Goal: Connect with others: Connect with others

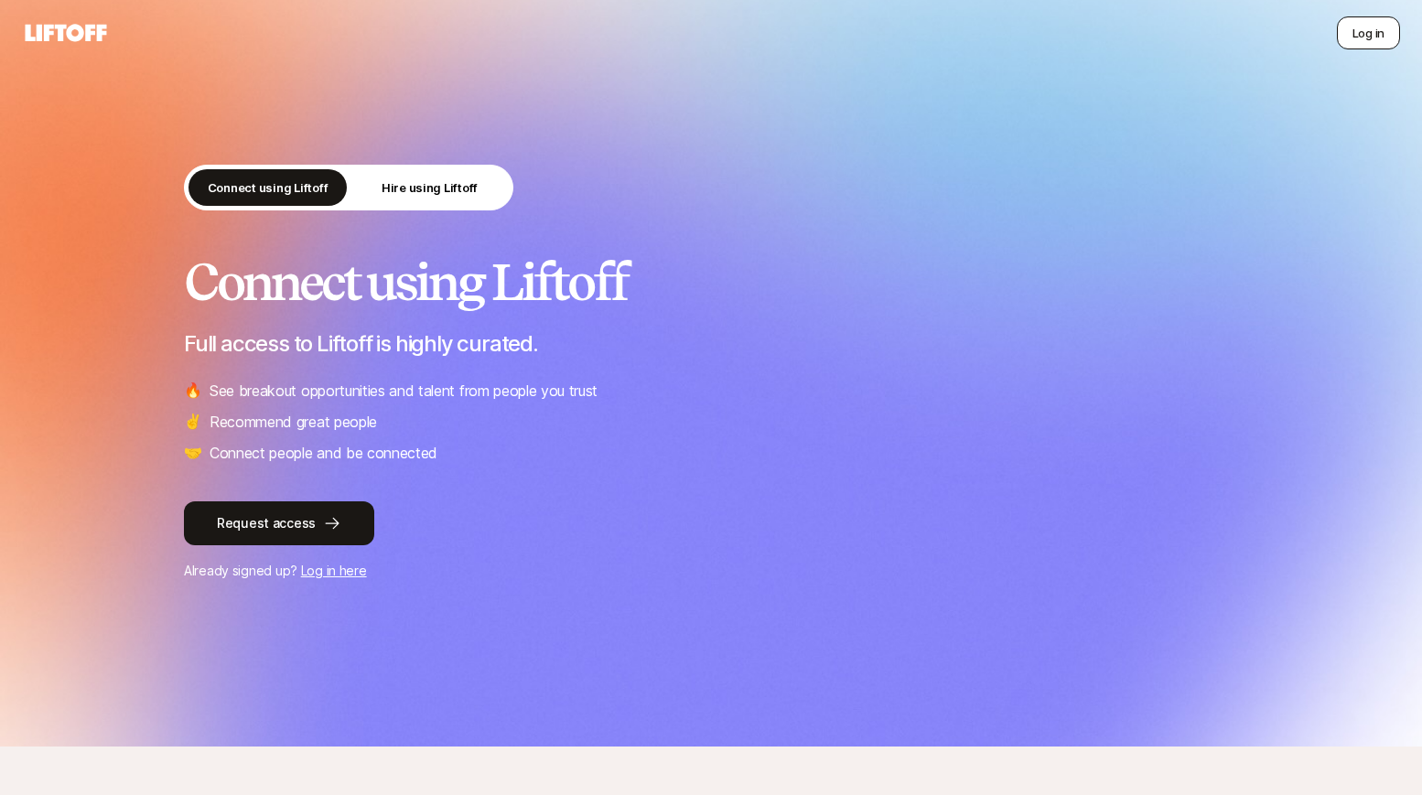
click at [1382, 24] on button "Log in" at bounding box center [1368, 32] width 63 height 33
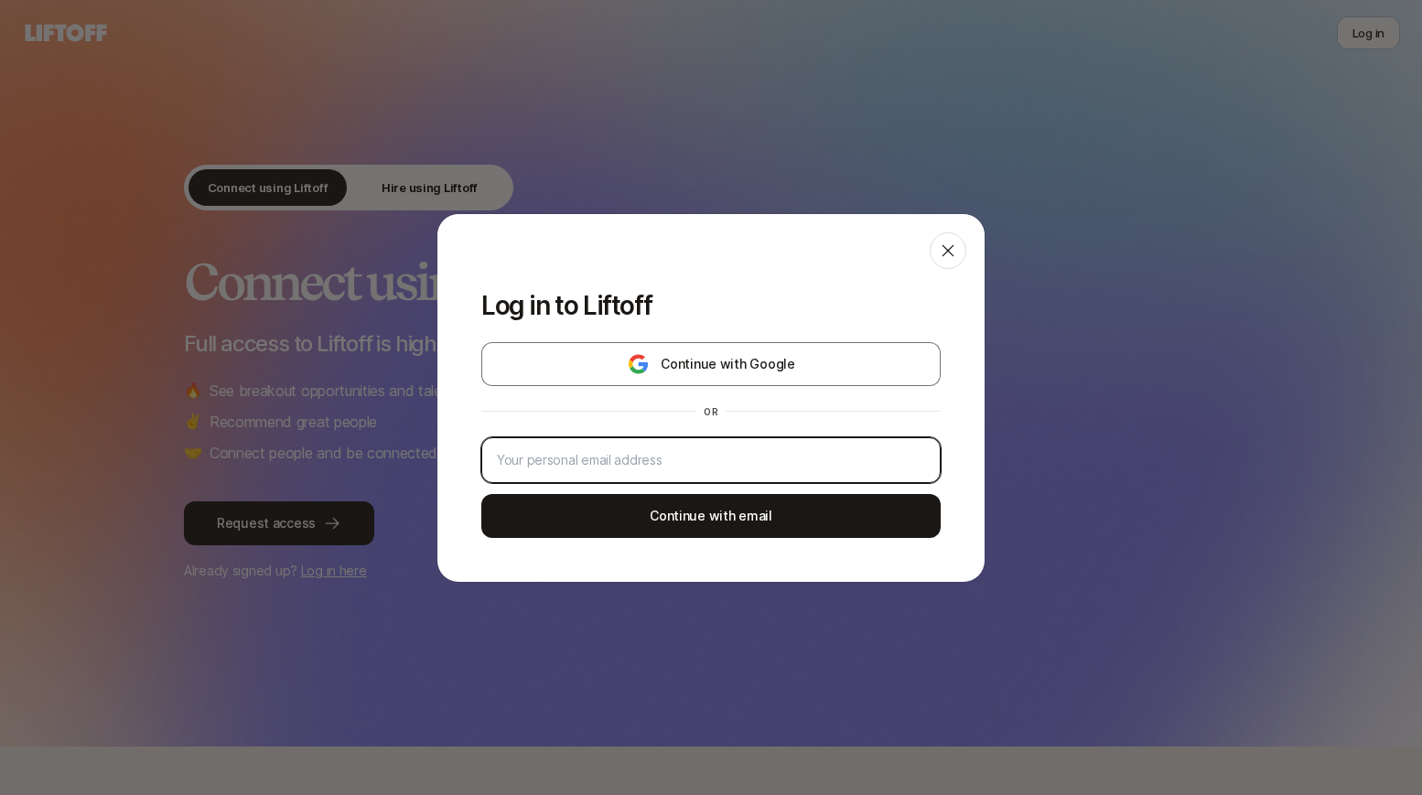
click at [699, 462] on input "email" at bounding box center [711, 460] width 428 height 22
type input "[EMAIL_ADDRESS][DOMAIN_NAME]"
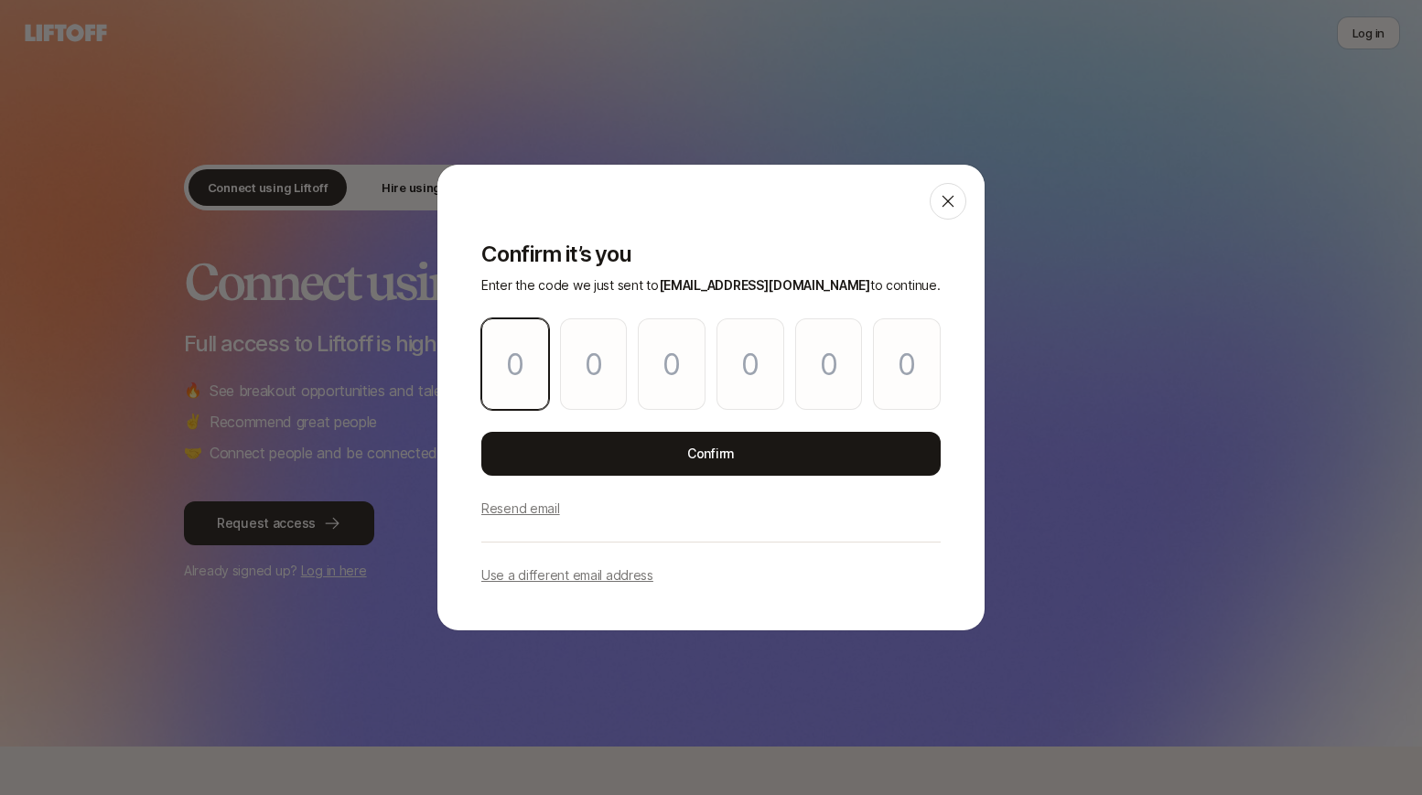
type input "0"
type input "6"
type input "2"
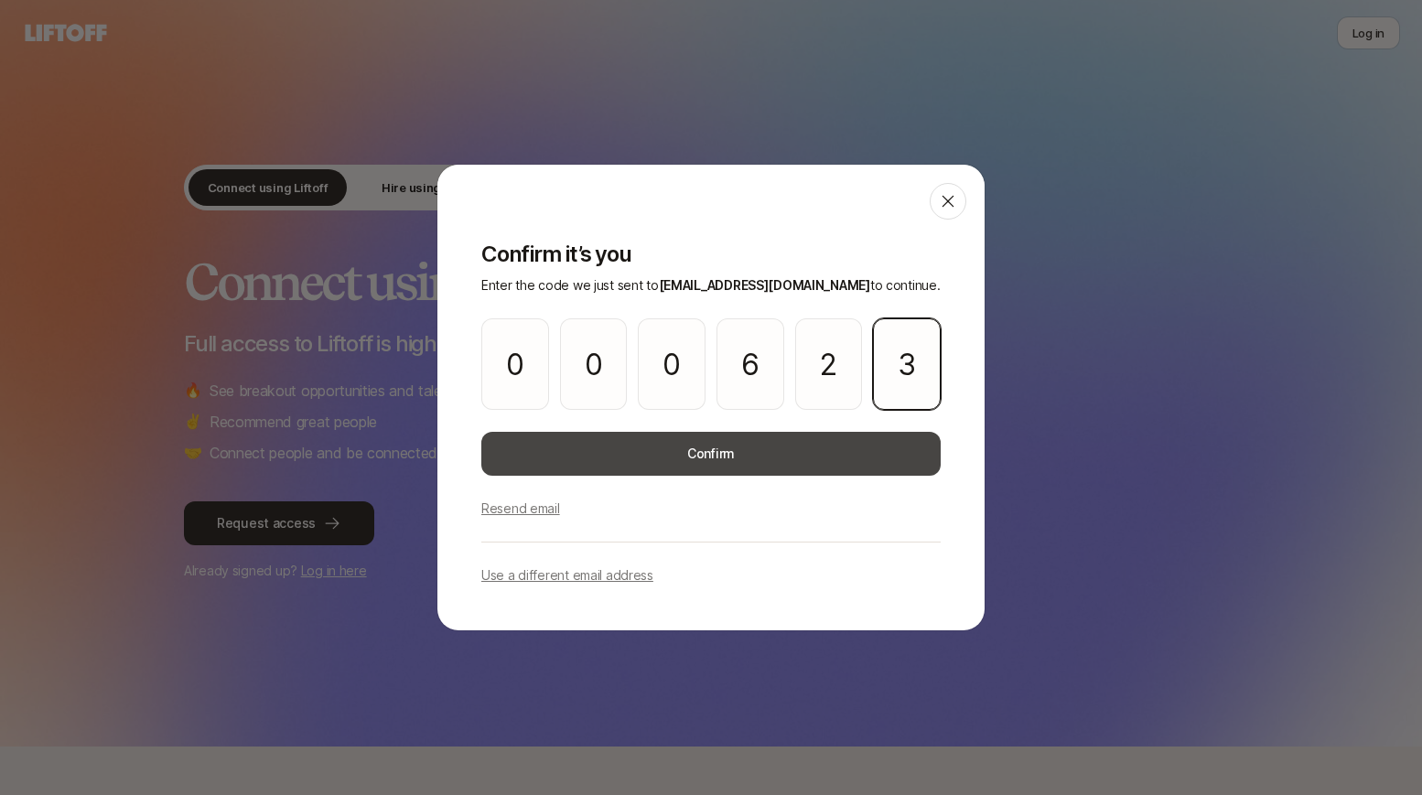
type input "3"
click at [642, 467] on button "Confirm" at bounding box center [711, 454] width 460 height 44
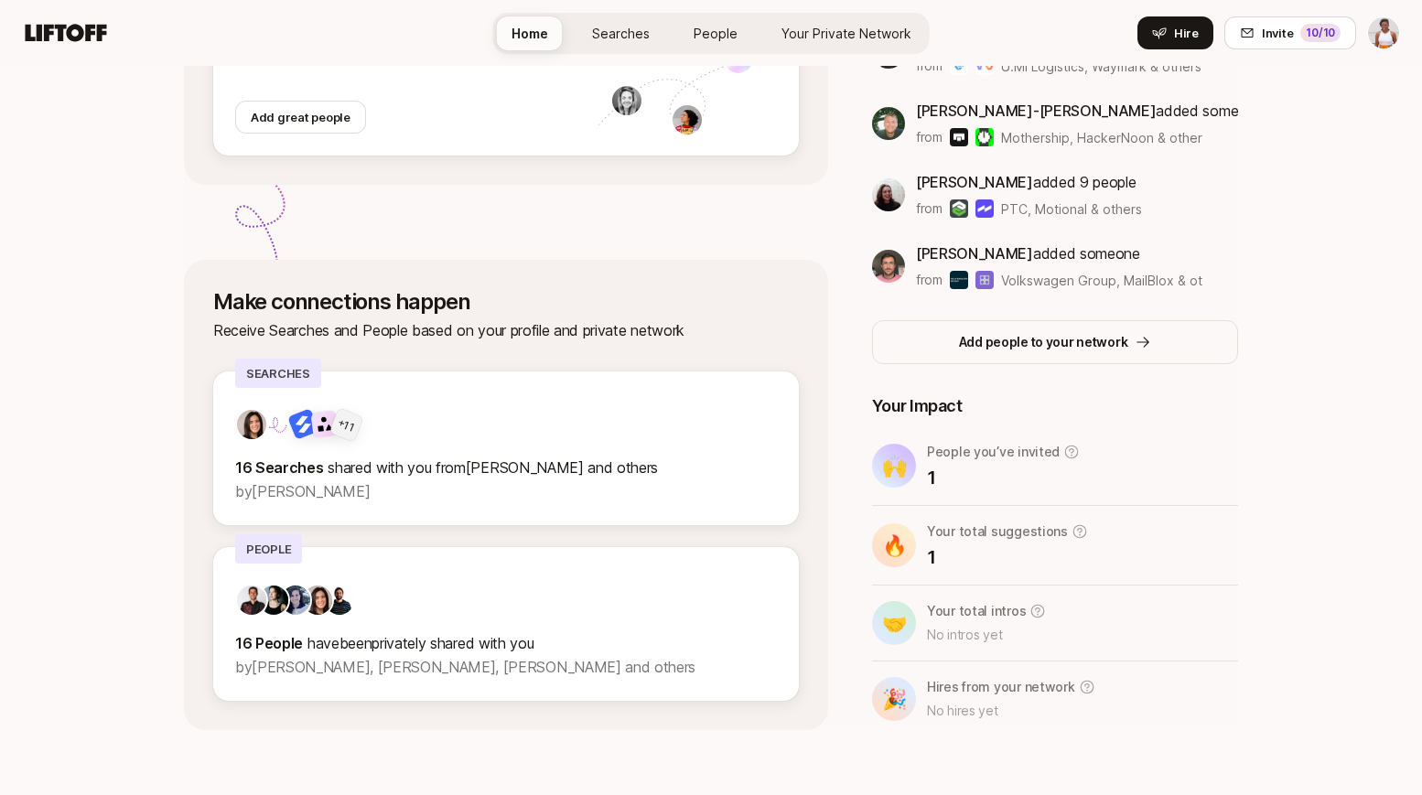
scroll to position [405, 0]
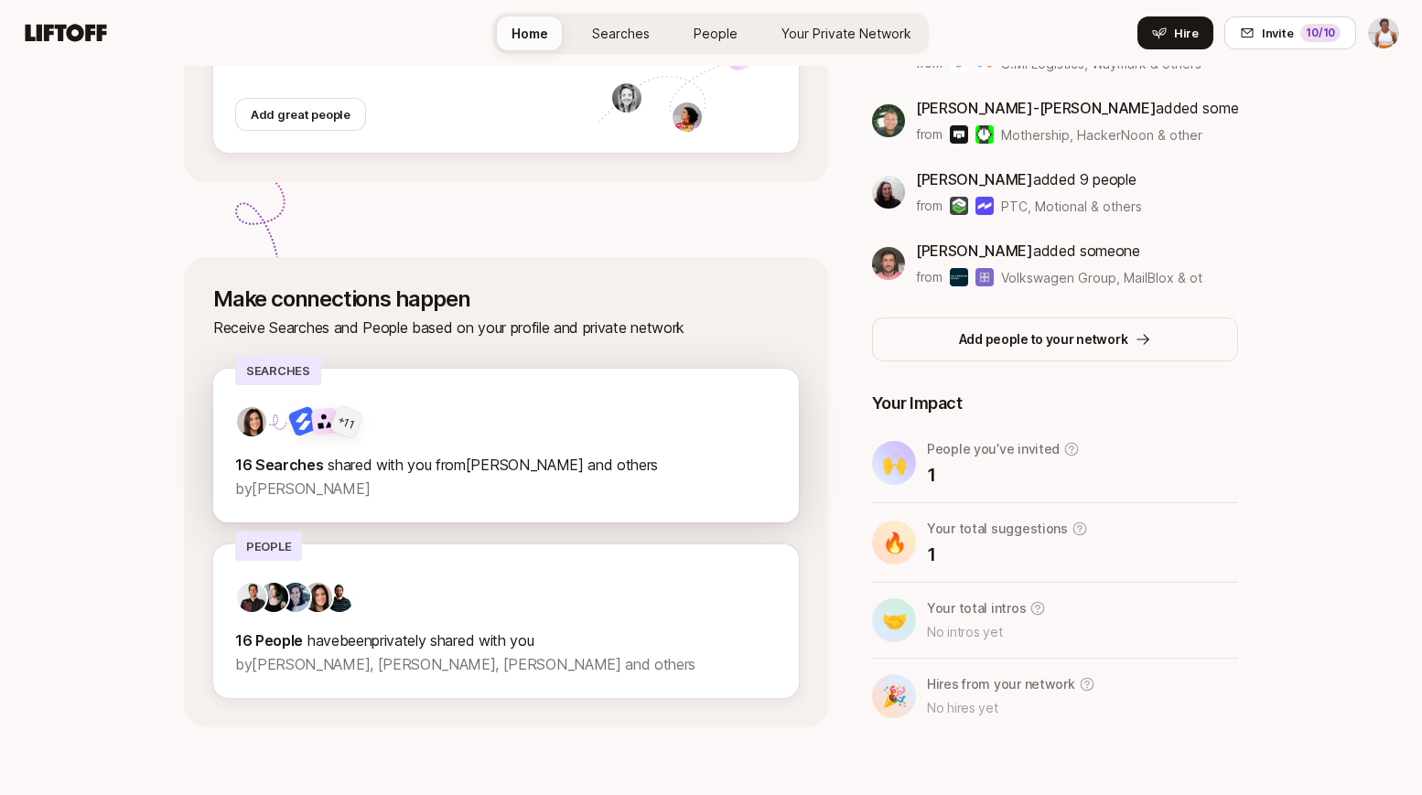
click at [633, 448] on div "+ 11 16 Searches shared with you from Atticus and others by [PERSON_NAME]" at bounding box center [506, 452] width 542 height 95
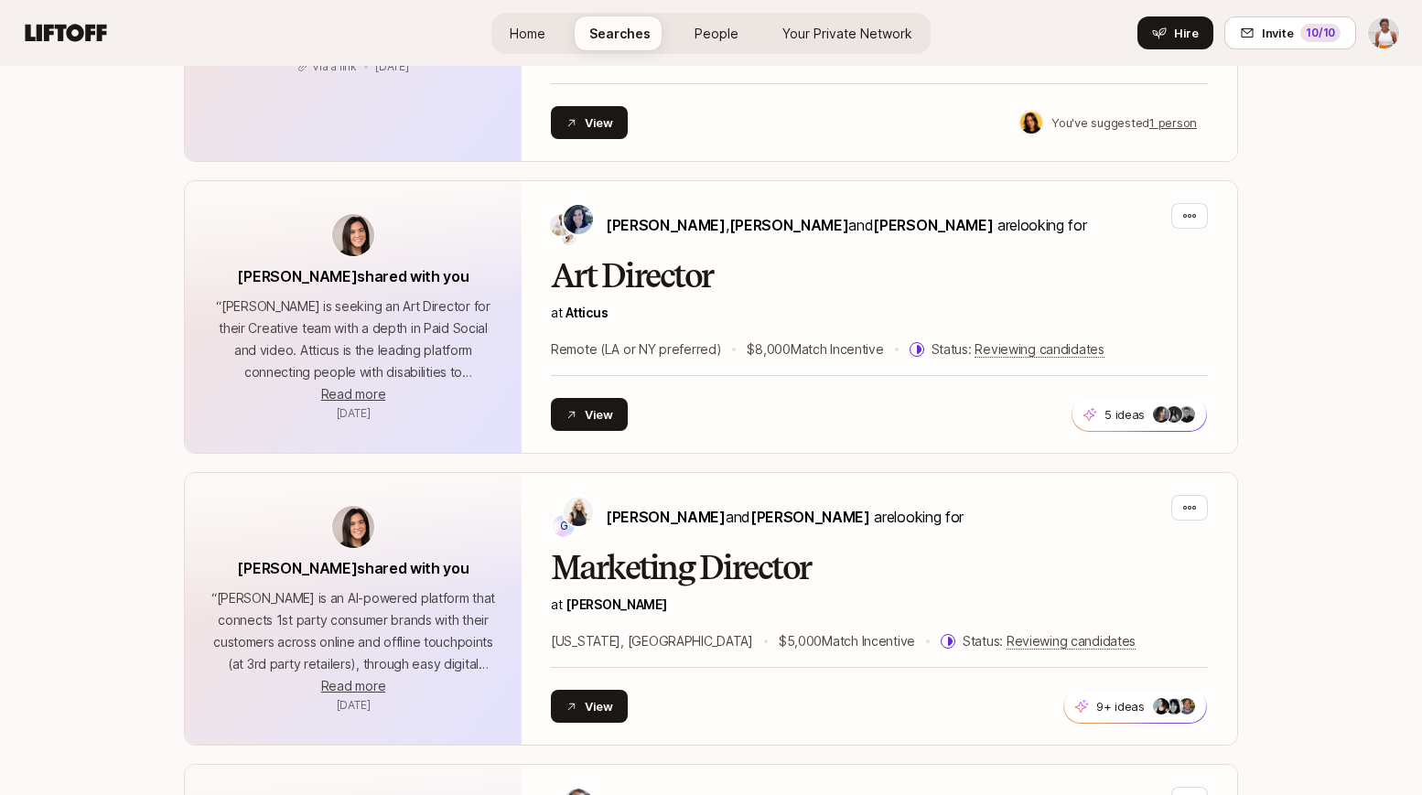
scroll to position [752, 0]
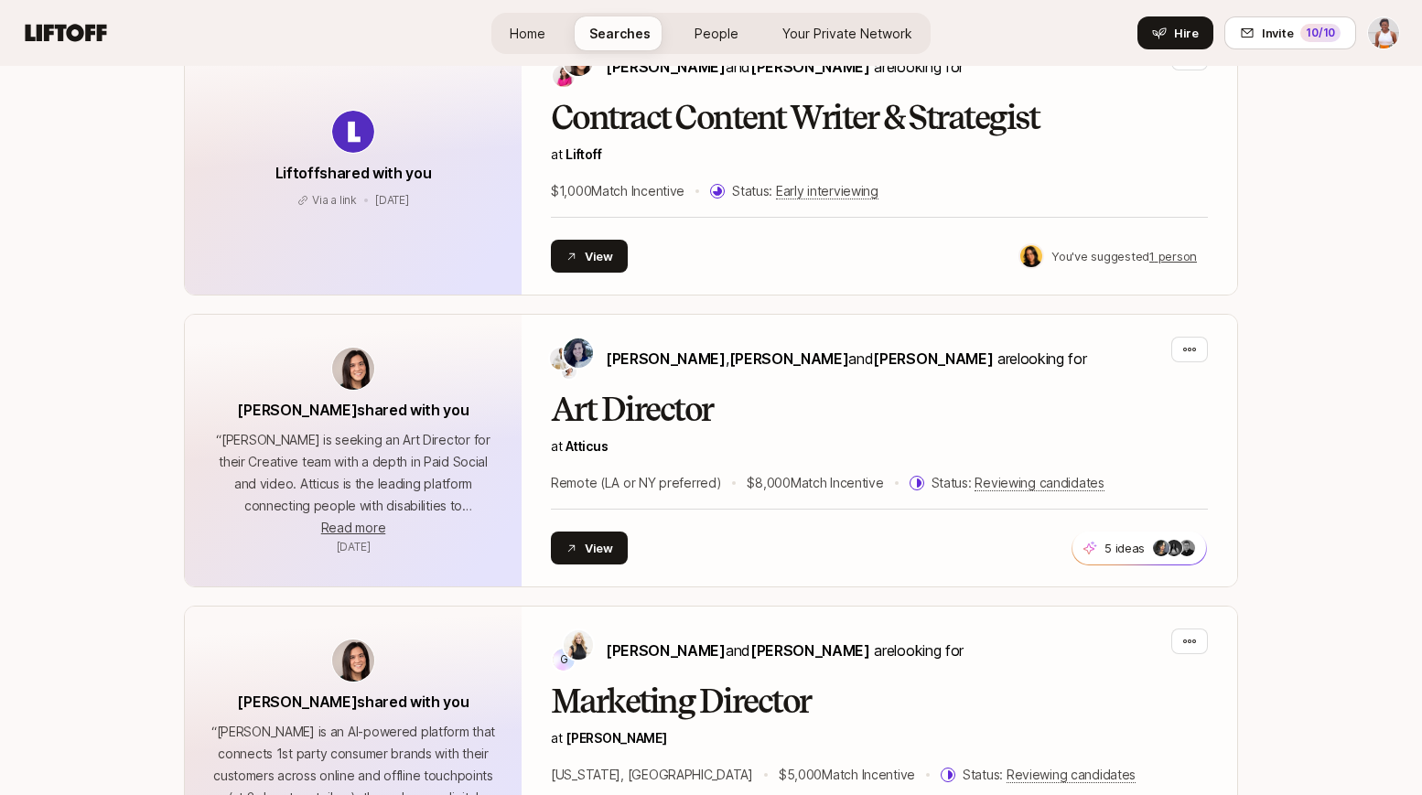
click at [724, 41] on span "People" at bounding box center [717, 33] width 44 height 19
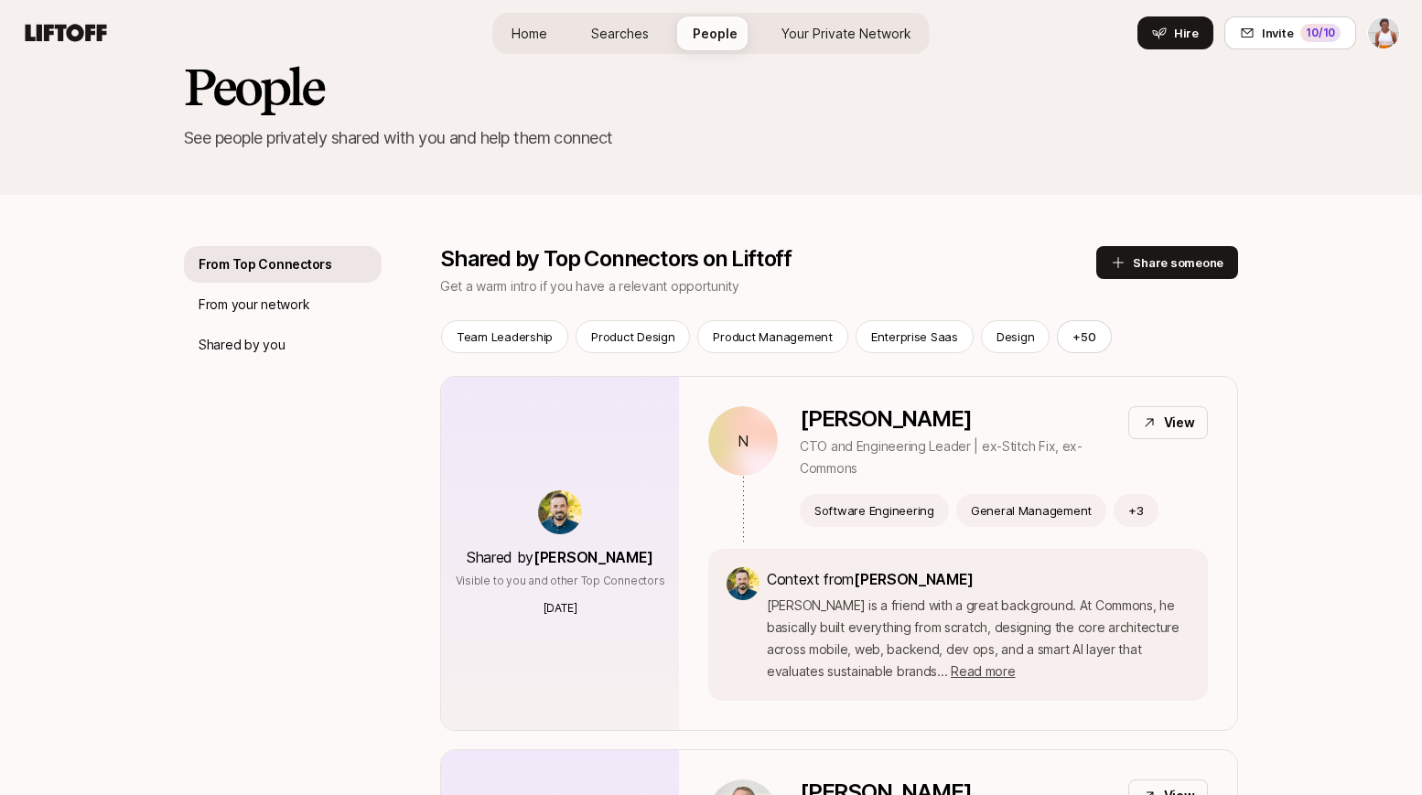
scroll to position [51, 0]
click at [821, 29] on span "Your Private Network" at bounding box center [847, 34] width 130 height 16
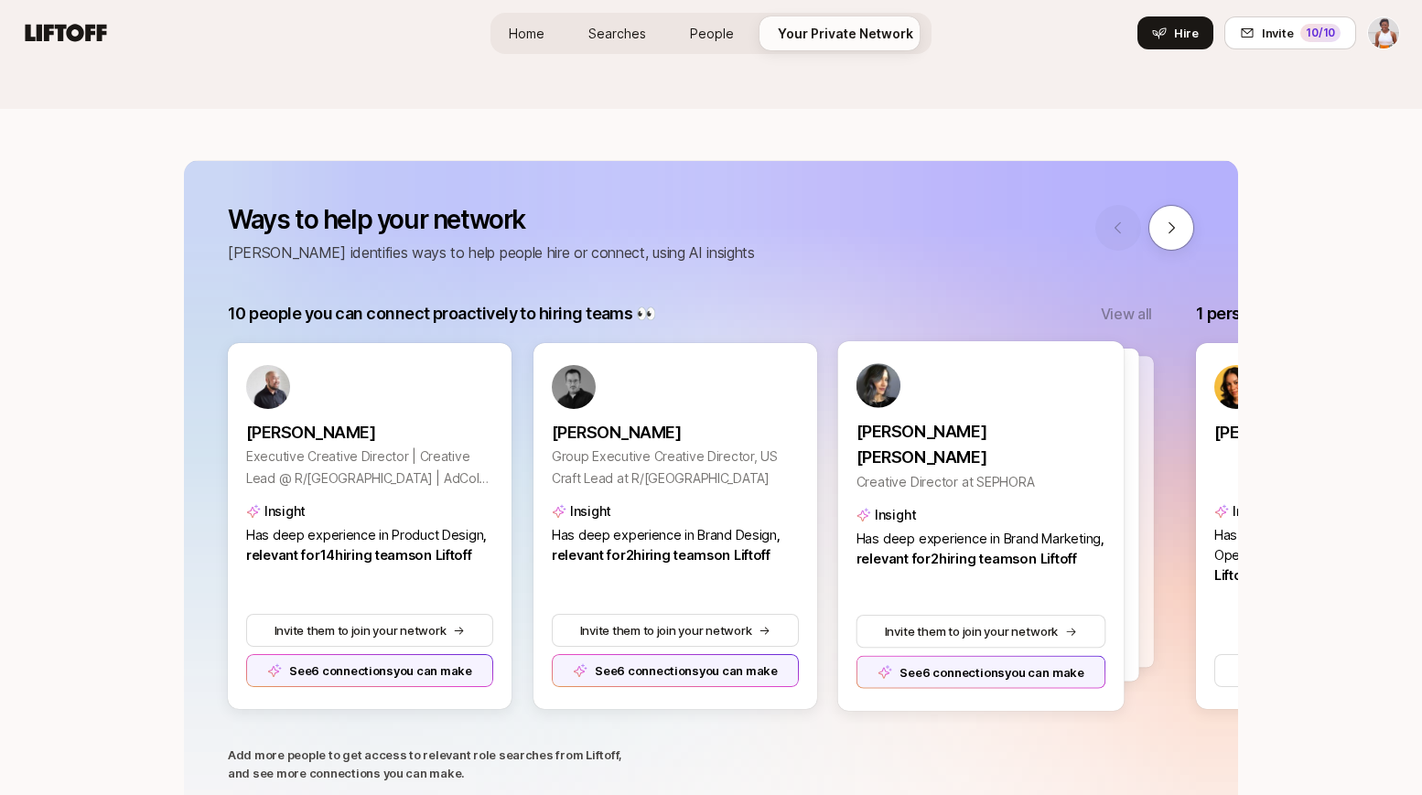
scroll to position [146, 0]
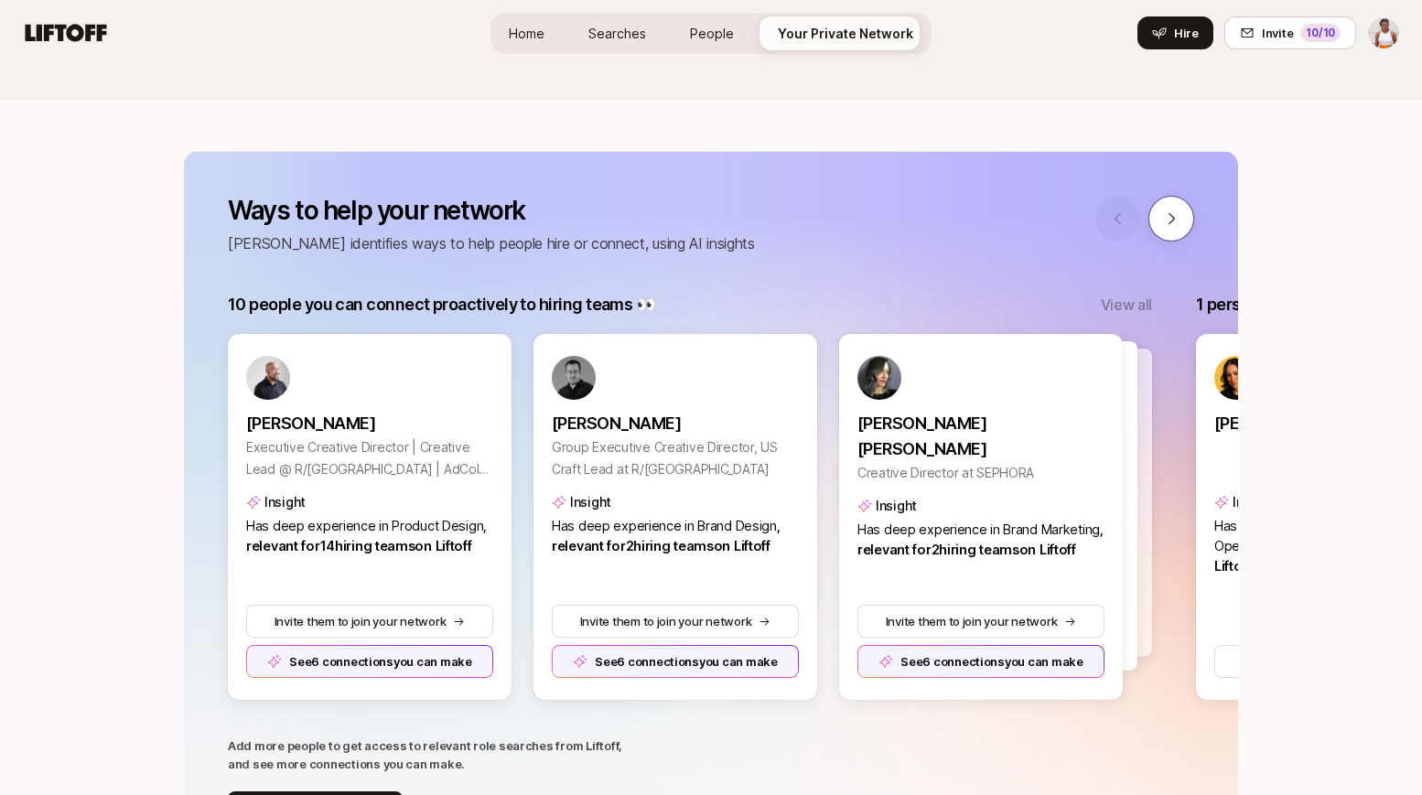
click at [1182, 221] on button at bounding box center [1172, 219] width 46 height 46
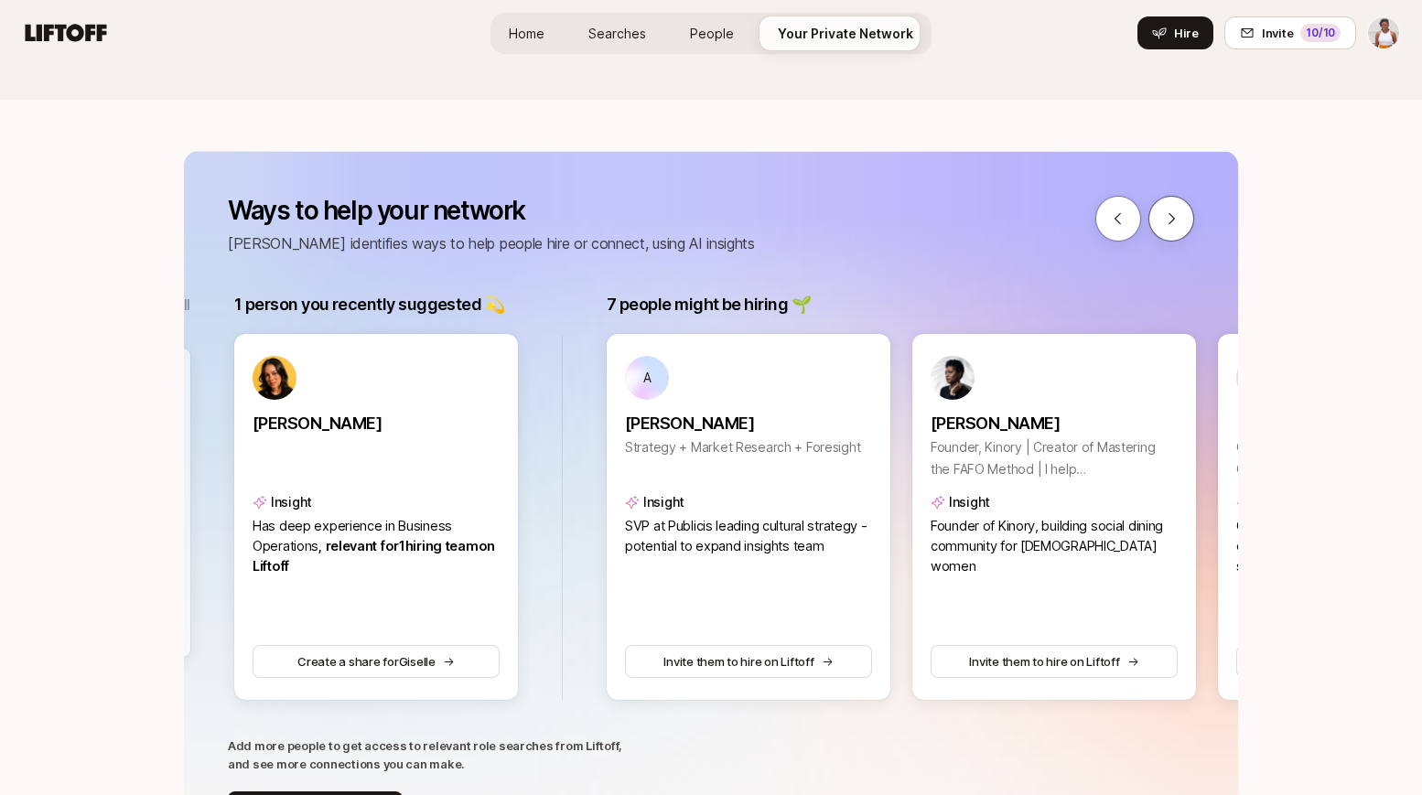
scroll to position [0, 968]
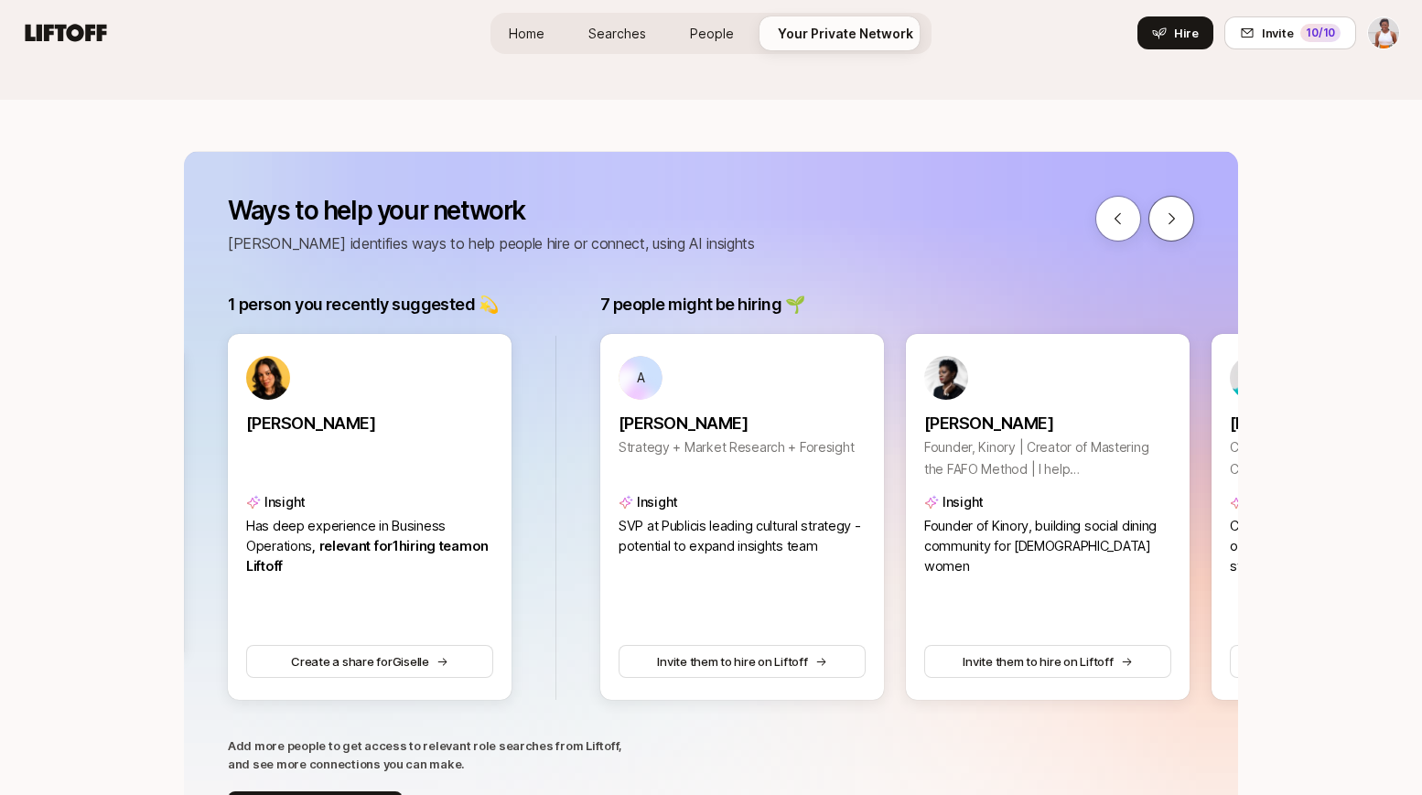
click at [1182, 222] on button at bounding box center [1172, 219] width 46 height 46
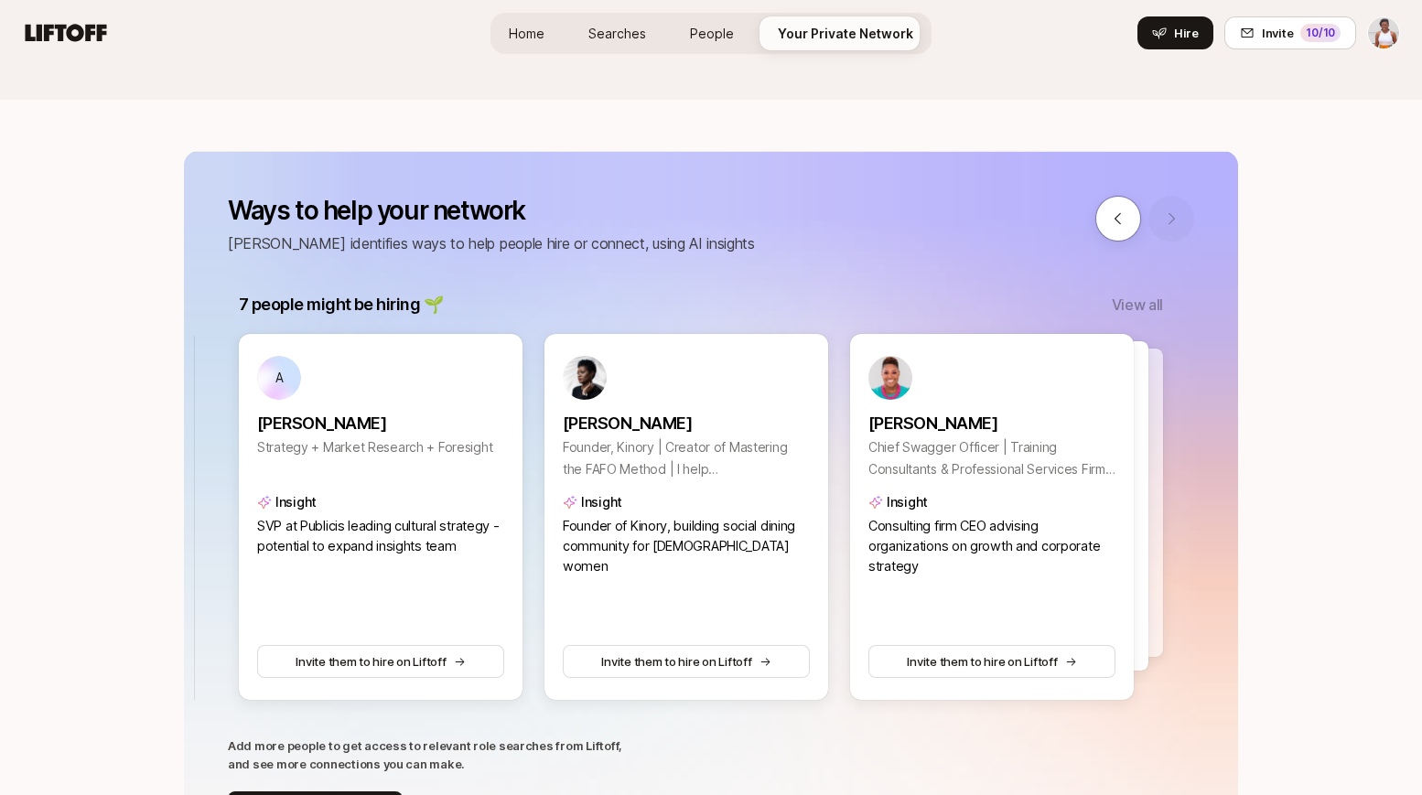
scroll to position [0, 1341]
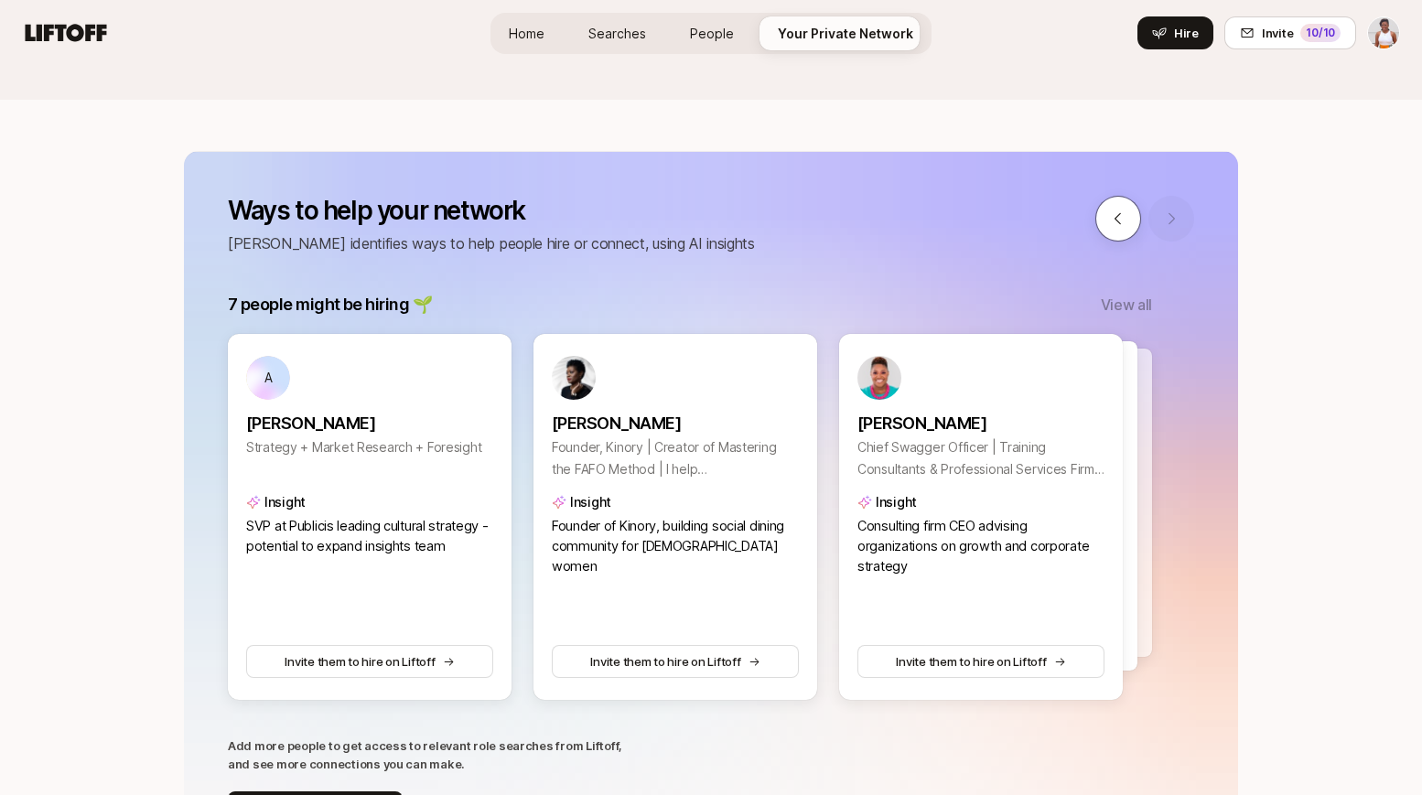
click at [1107, 223] on button at bounding box center [1119, 219] width 46 height 46
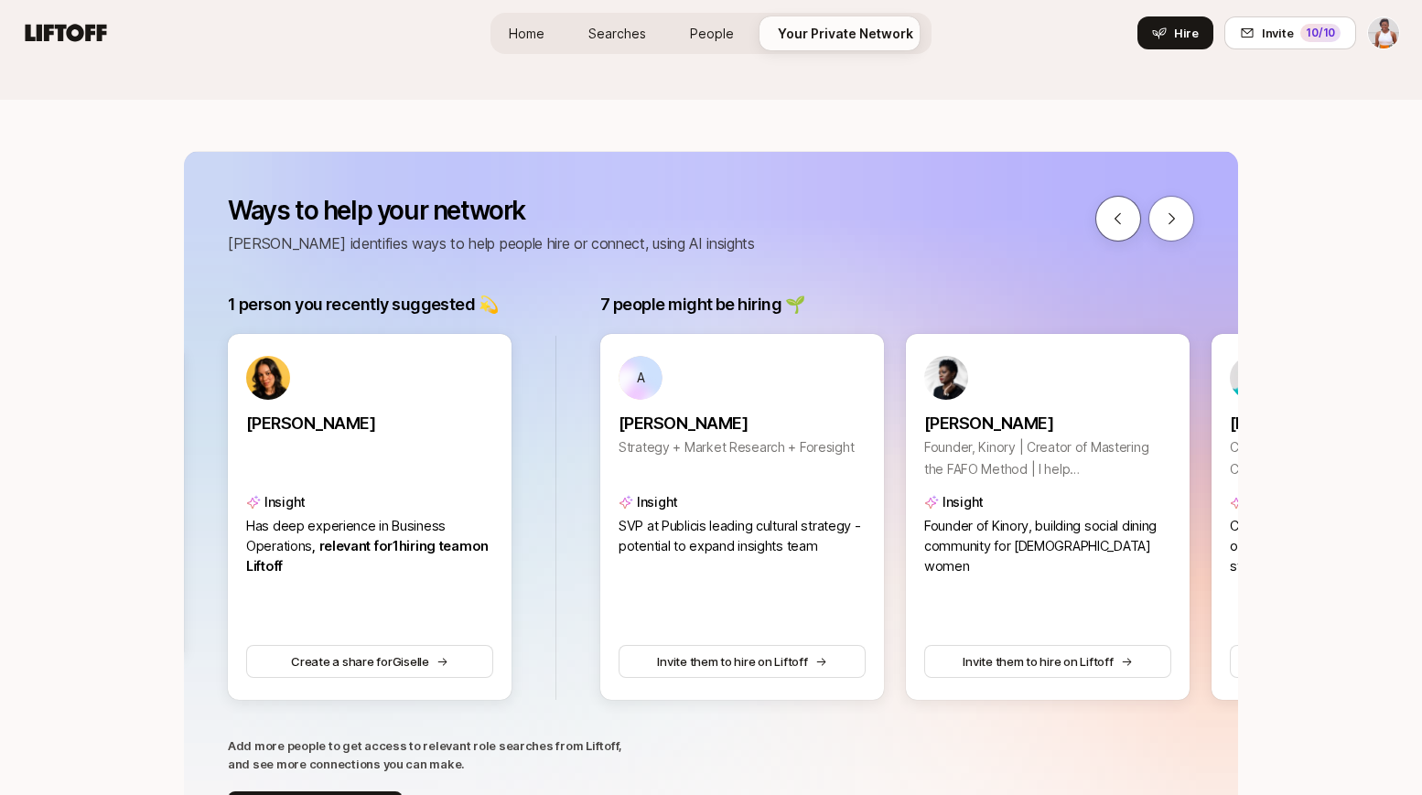
click at [1107, 223] on button at bounding box center [1119, 219] width 46 height 46
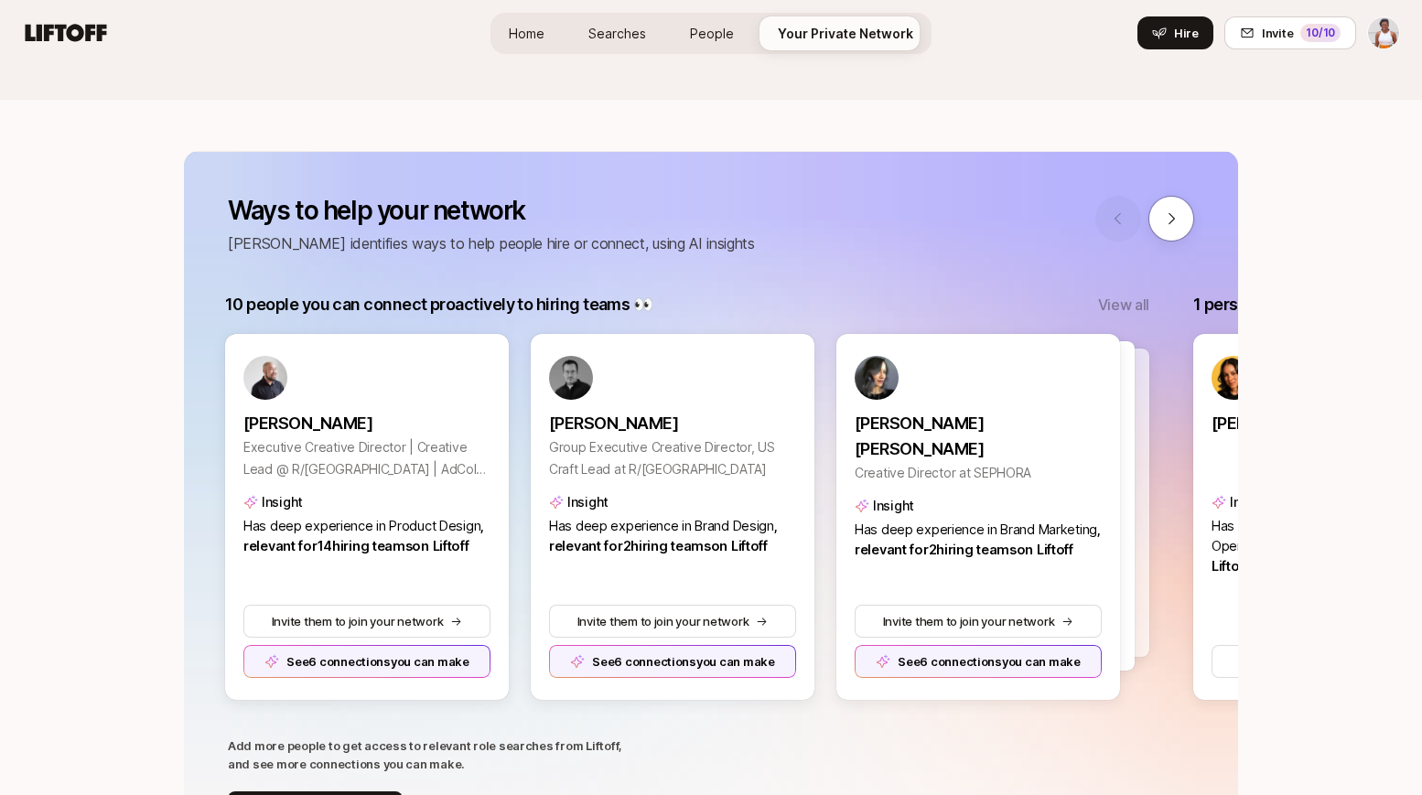
scroll to position [0, 0]
